Goal: Browse casually

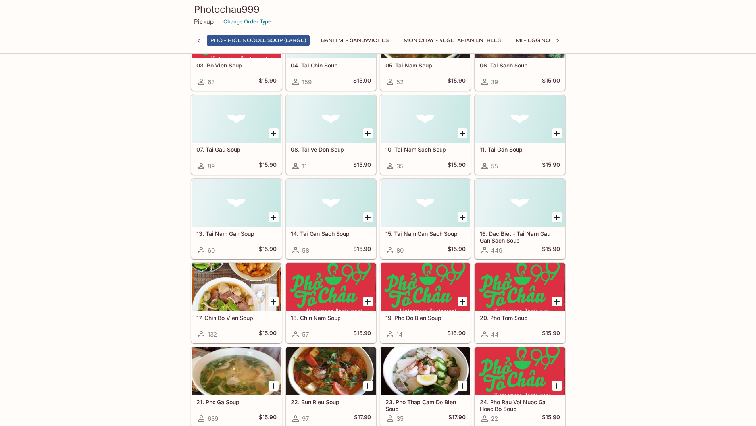
scroll to position [334, 0]
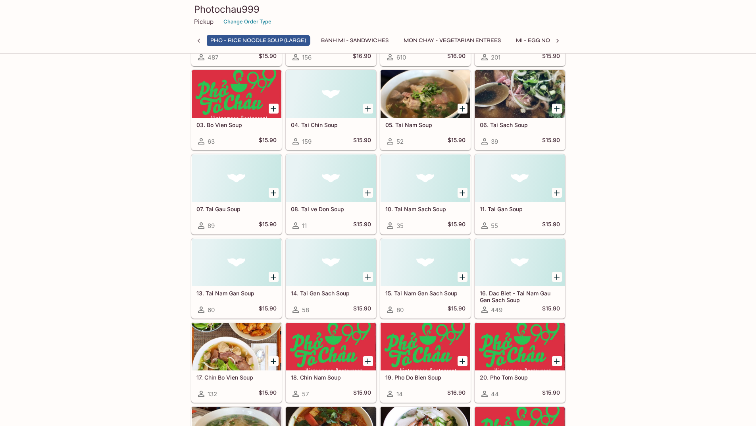
click at [243, 104] on div at bounding box center [237, 94] width 90 height 48
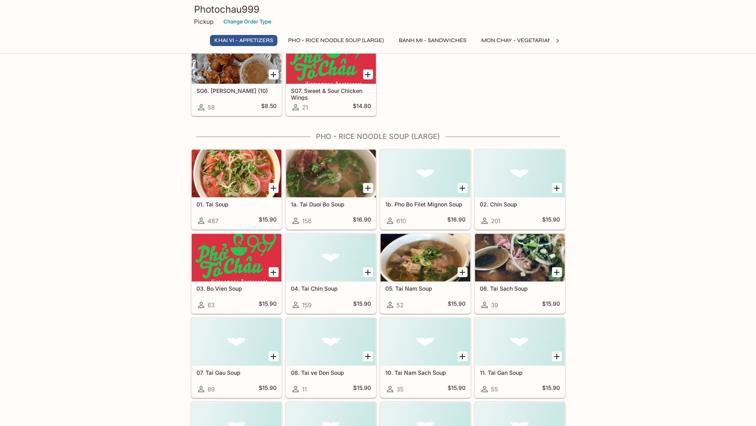
scroll to position [186, 0]
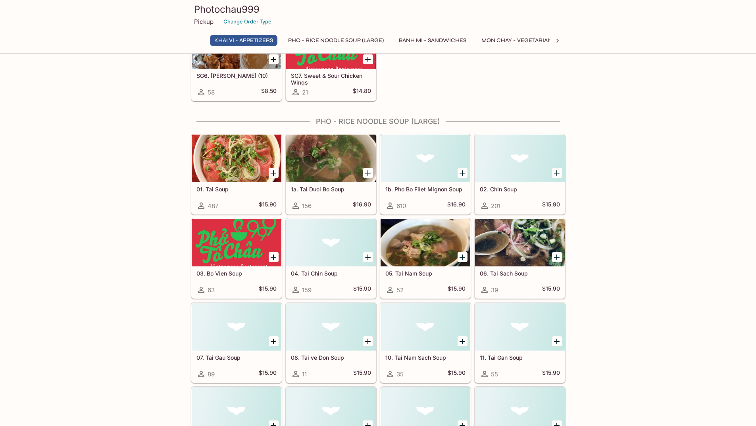
click at [442, 248] on div at bounding box center [425, 243] width 90 height 48
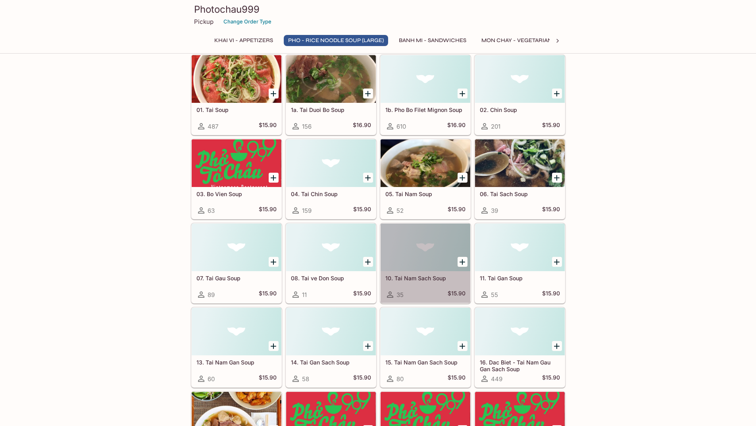
click at [419, 249] on div at bounding box center [425, 247] width 90 height 48
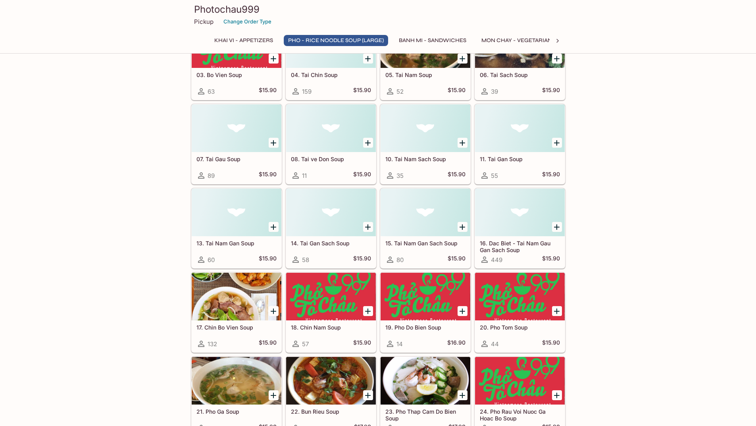
click at [311, 340] on div "57 $15.90" at bounding box center [331, 344] width 80 height 10
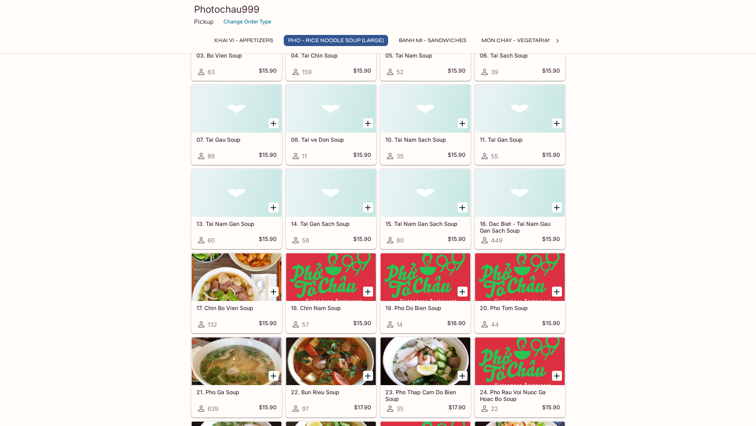
scroll to position [424, 0]
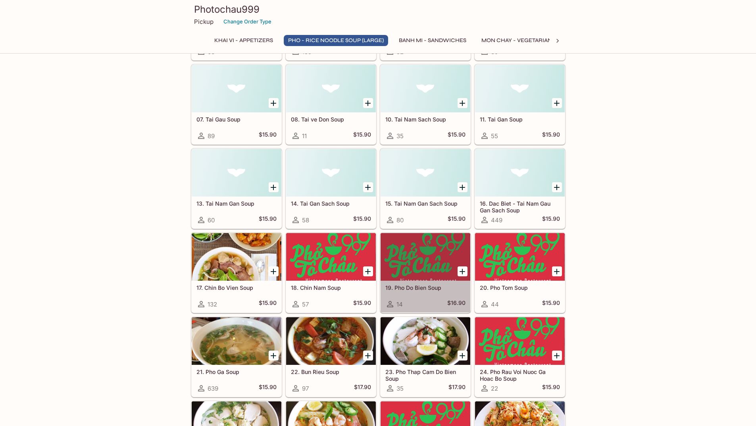
click at [429, 288] on h5 "19. Pho Do Bien Soup" at bounding box center [425, 287] width 80 height 7
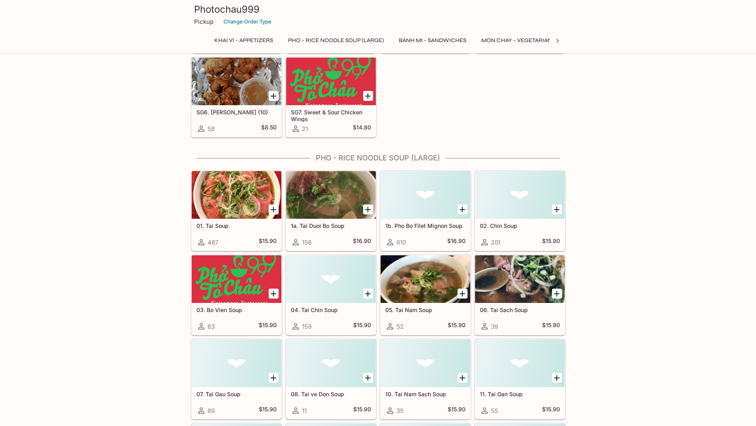
scroll to position [146, 0]
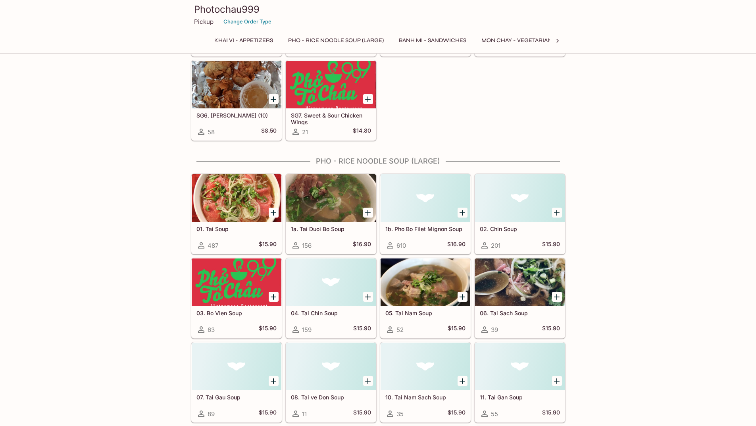
click at [316, 396] on h5 "08. Tai ve Don Soup" at bounding box center [331, 396] width 80 height 7
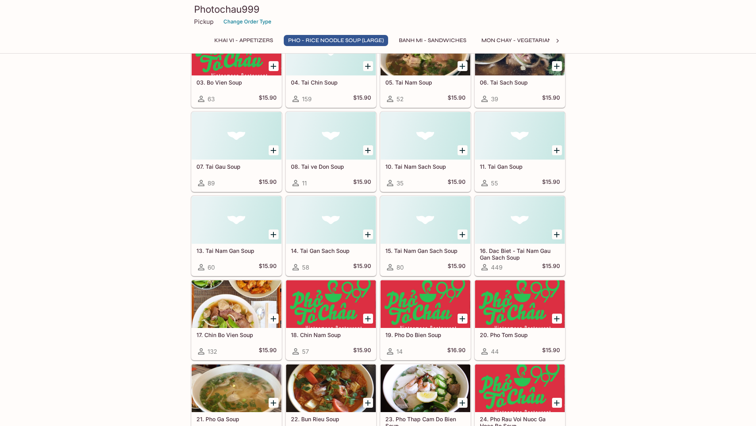
scroll to position [381, 0]
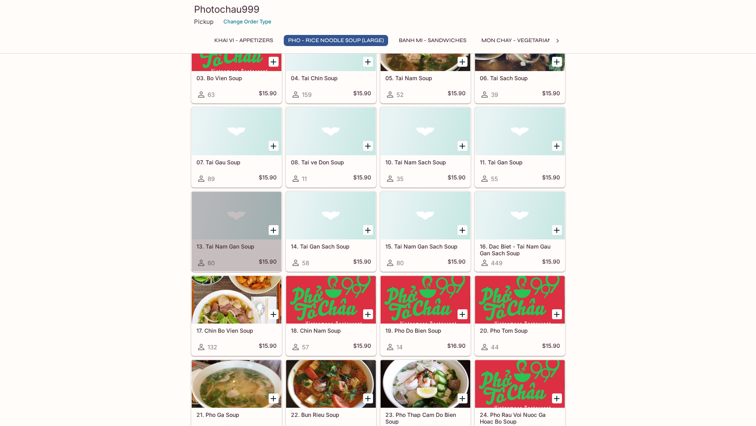
click at [228, 247] on h5 "13. Tai Nam Gan Soup" at bounding box center [236, 246] width 80 height 7
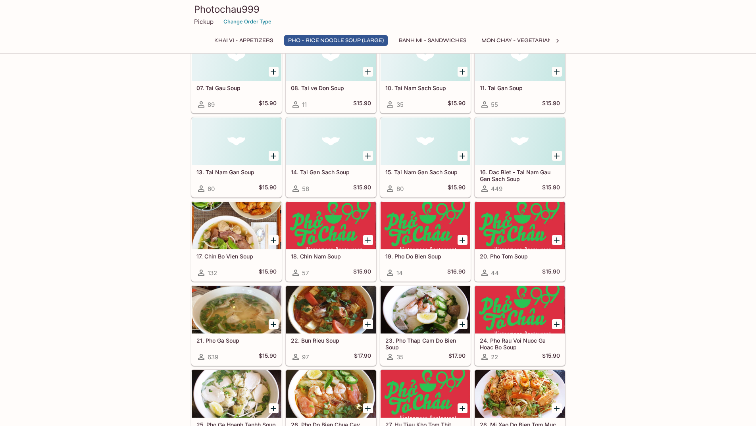
scroll to position [464, 0]
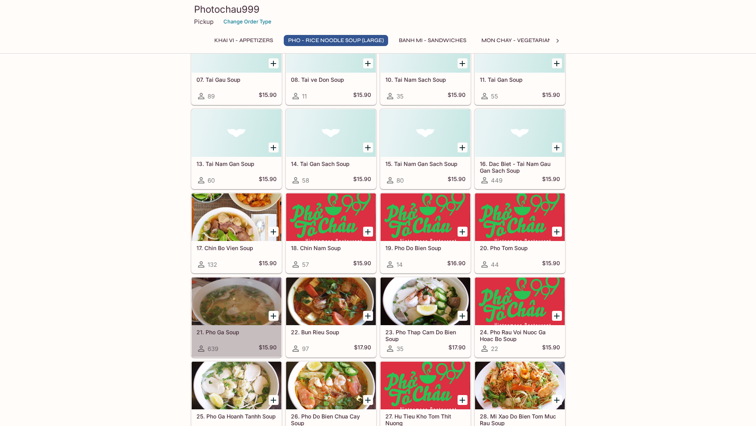
click at [234, 301] on div at bounding box center [237, 301] width 90 height 48
